Goal: Transaction & Acquisition: Purchase product/service

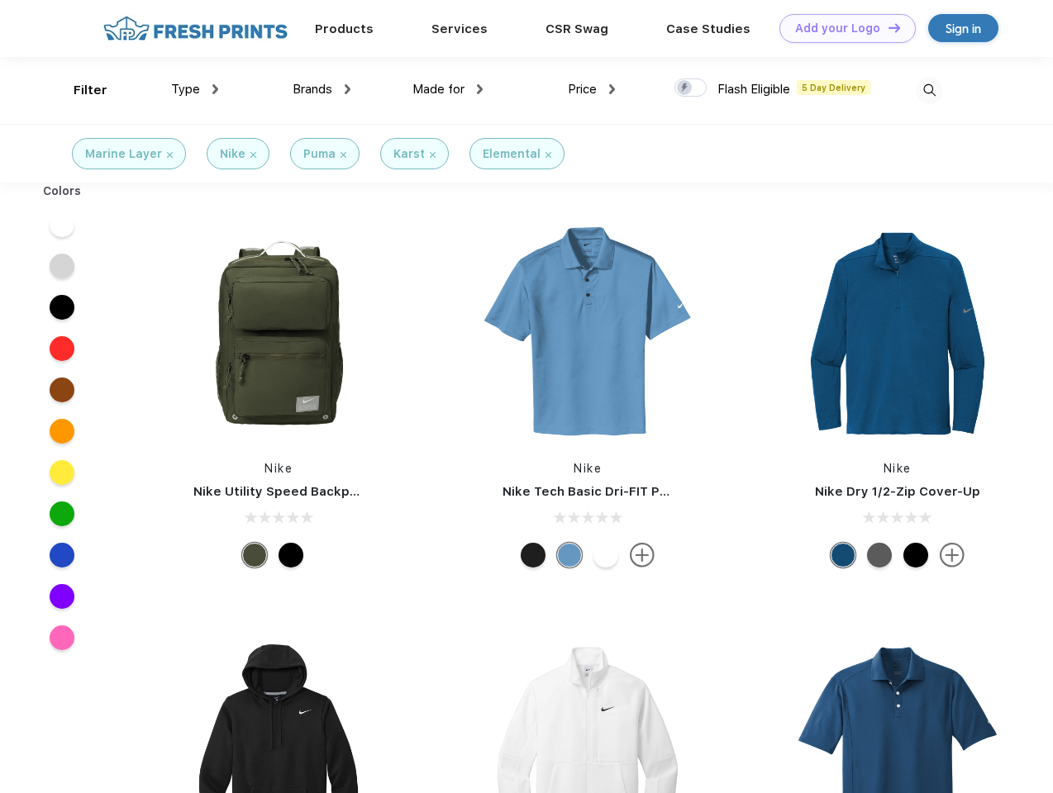
click at [841, 28] on link "Add your Logo Design Tool" at bounding box center [847, 28] width 136 height 29
click at [0, 0] on div "Design Tool" at bounding box center [0, 0] width 0 height 0
click at [887, 27] on link "Add your Logo Design Tool" at bounding box center [847, 28] width 136 height 29
click at [79, 90] on div "Filter" at bounding box center [91, 90] width 34 height 19
click at [195, 89] on span "Type" at bounding box center [185, 89] width 29 height 15
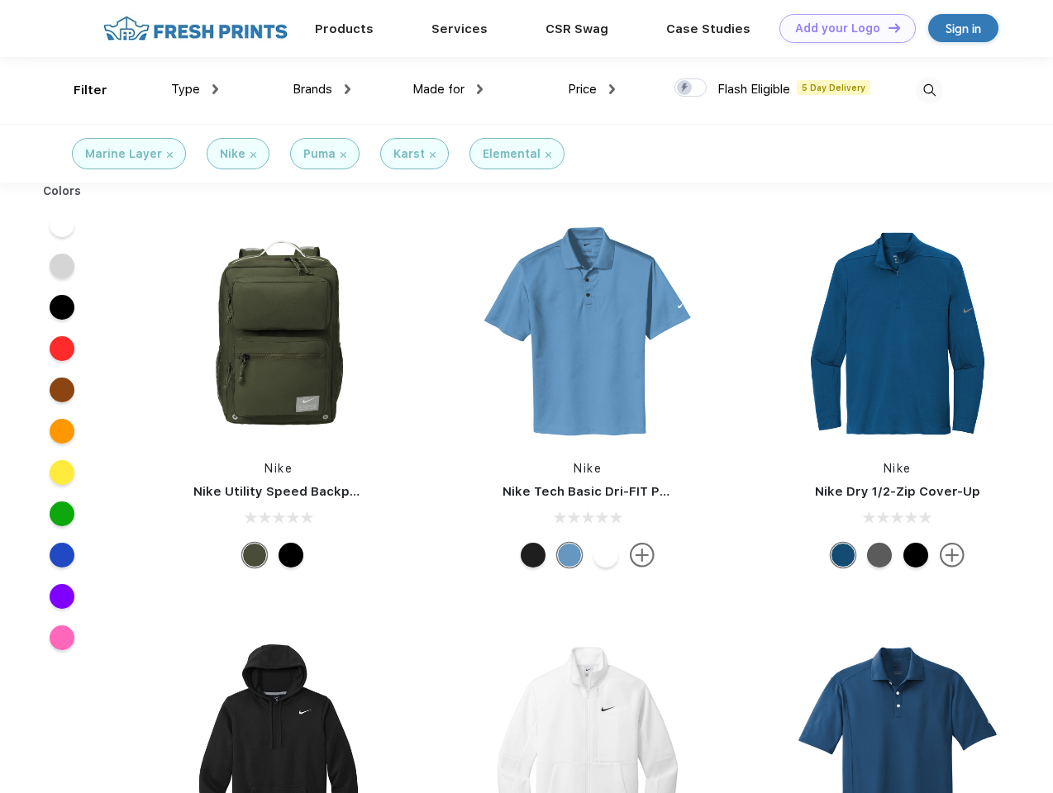
click at [321, 89] on span "Brands" at bounding box center [312, 89] width 40 height 15
click at [448, 89] on span "Made for" at bounding box center [438, 89] width 52 height 15
click at [592, 89] on span "Price" at bounding box center [582, 89] width 29 height 15
click at [691, 88] on div at bounding box center [690, 87] width 32 height 18
click at [685, 88] on input "checkbox" at bounding box center [679, 83] width 11 height 11
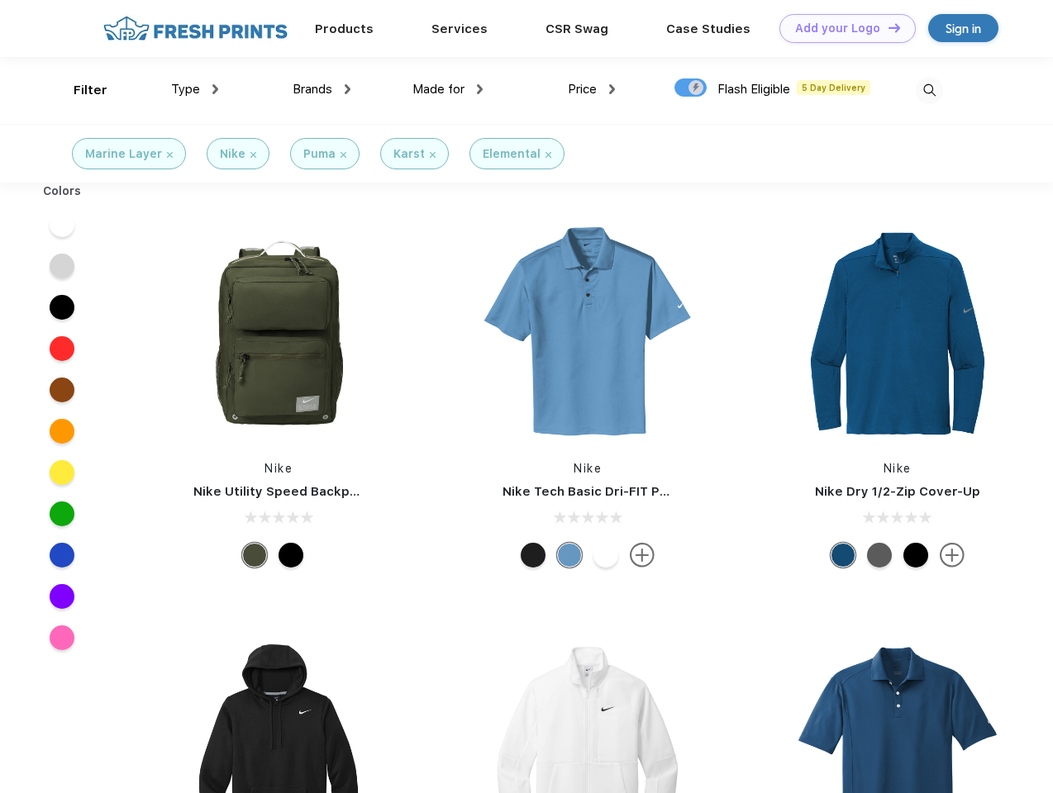
click at [929, 90] on img at bounding box center [928, 90] width 27 height 27
